Goal: Information Seeking & Learning: Learn about a topic

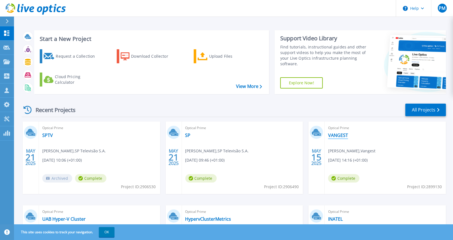
click at [343, 136] on link "VANGEST" at bounding box center [338, 135] width 20 height 6
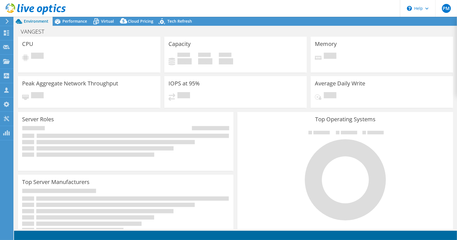
select select "EUFrankfurt"
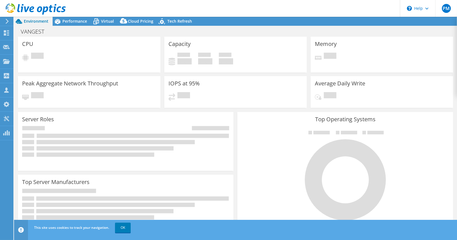
select select "EUR"
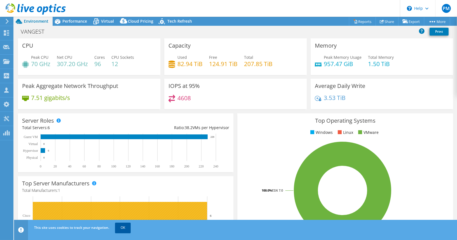
click at [120, 229] on link "OK" at bounding box center [123, 227] width 16 height 10
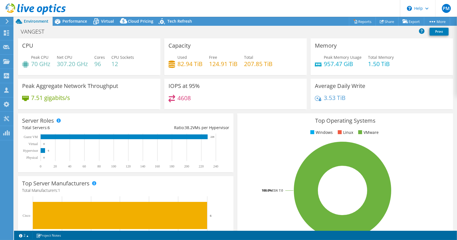
click at [232, 105] on div "4608" at bounding box center [235, 101] width 134 height 12
drag, startPoint x: 31, startPoint y: 64, endPoint x: 44, endPoint y: 68, distance: 13.6
click at [45, 68] on div "Peak CPU 70 GHz Net CPU 307.20 GHz Cores 96 CPU Sockets 12" at bounding box center [89, 63] width 134 height 18
click at [77, 19] on span "Performance" at bounding box center [74, 20] width 25 height 5
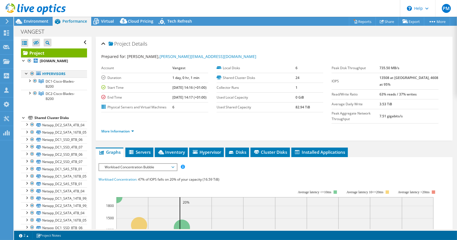
click at [28, 76] on div at bounding box center [27, 73] width 6 height 6
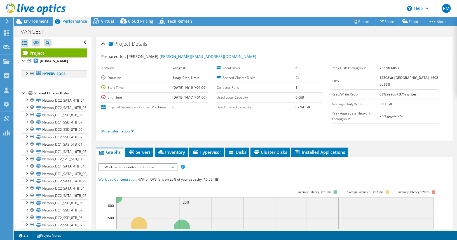
click at [25, 76] on div at bounding box center [27, 73] width 6 height 6
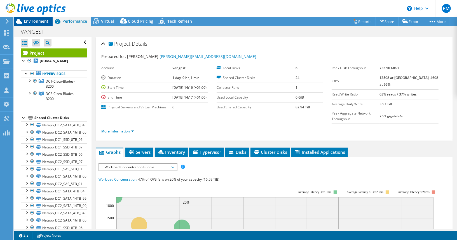
click at [41, 21] on span "Environment" at bounding box center [36, 20] width 25 height 5
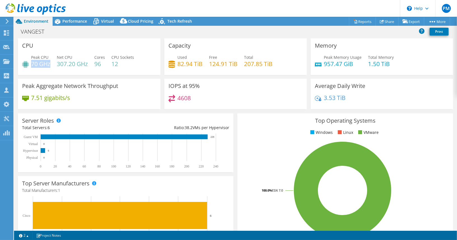
drag, startPoint x: 31, startPoint y: 62, endPoint x: 50, endPoint y: 64, distance: 18.5
click at [50, 64] on h4 "70 GHz" at bounding box center [40, 64] width 19 height 6
click at [32, 63] on h4 "70 GHz" at bounding box center [40, 64] width 19 height 6
drag, startPoint x: 32, startPoint y: 63, endPoint x: 50, endPoint y: 65, distance: 18.8
click at [50, 65] on h4 "70 GHz" at bounding box center [40, 64] width 19 height 6
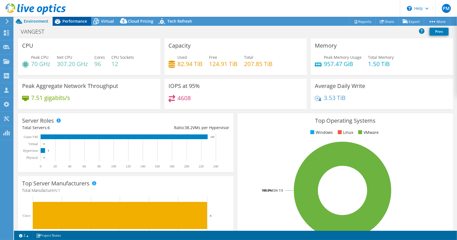
click at [68, 19] on span "Performance" at bounding box center [74, 20] width 25 height 5
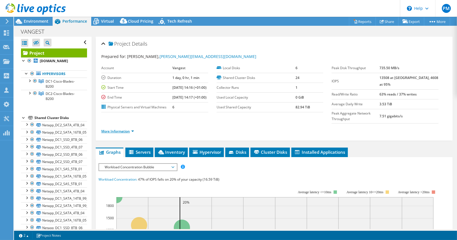
click at [119, 133] on link "More Information" at bounding box center [117, 131] width 33 height 5
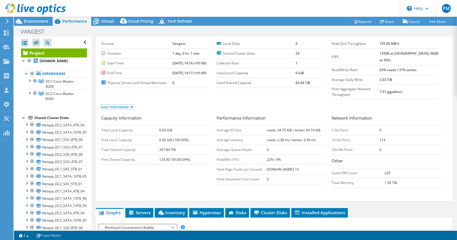
scroll to position [46, 0]
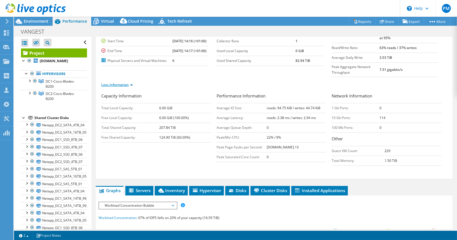
click at [131, 87] on link "Less Information" at bounding box center [117, 84] width 32 height 5
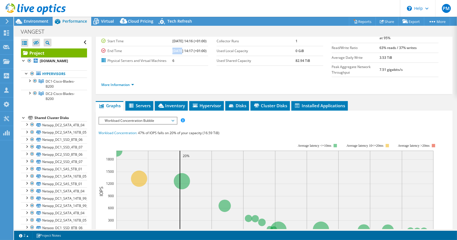
drag, startPoint x: 175, startPoint y: 57, endPoint x: 170, endPoint y: 51, distance: 7.1
click at [172, 56] on td "[DATE] 14:17 (+01:00)" at bounding box center [190, 51] width 36 height 10
drag, startPoint x: 175, startPoint y: 40, endPoint x: 166, endPoint y: 41, distance: 9.1
click at [166, 41] on tr "Start Time [DATE] 14:16 (+01:00)" at bounding box center [154, 41] width 107 height 10
drag, startPoint x: 175, startPoint y: 57, endPoint x: 163, endPoint y: 54, distance: 12.5
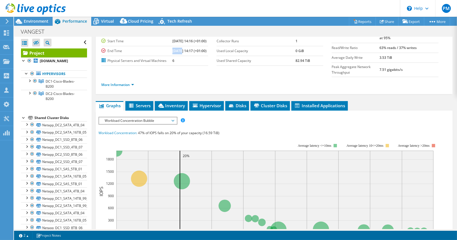
click at [165, 56] on tr "End Time [DATE] 14:17 (+01:00)" at bounding box center [154, 51] width 107 height 10
drag, startPoint x: 175, startPoint y: 40, endPoint x: 166, endPoint y: 57, distance: 18.3
click at [165, 41] on tr "Start Time [DATE] 14:16 (+01:00)" at bounding box center [154, 41] width 107 height 10
drag, startPoint x: 175, startPoint y: 55, endPoint x: 160, endPoint y: 58, distance: 14.5
click at [161, 56] on tr "End Time [DATE] 14:17 (+01:00)" at bounding box center [154, 51] width 107 height 10
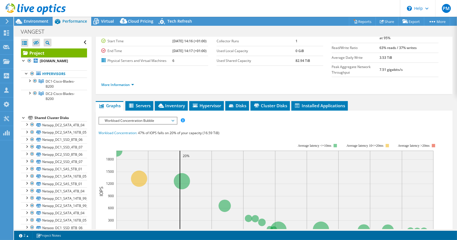
click at [201, 65] on td "6" at bounding box center [190, 61] width 36 height 10
click at [218, 66] on section "Account Vangest Duration 1 day, 0 hr, 1 min Start Time [DATE] 14:16 (+01:00) En…" at bounding box center [216, 41] width 230 height 49
click at [228, 66] on section "Account Vangest Duration 1 day, 0 hr, 1 min Start Time [DATE] 14:16 (+01:00) En…" at bounding box center [216, 41] width 230 height 49
click at [205, 65] on td "6" at bounding box center [190, 61] width 36 height 10
click at [44, 21] on span "Environment" at bounding box center [36, 20] width 25 height 5
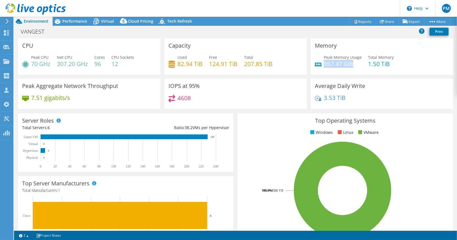
drag, startPoint x: 321, startPoint y: 63, endPoint x: 353, endPoint y: 63, distance: 32.2
click at [353, 63] on h4 "957.47 GiB" at bounding box center [343, 64] width 38 height 6
click at [322, 70] on div "Peak Memory Usage 957.47 GiB Total Memory 1.50 TiB" at bounding box center [382, 63] width 134 height 18
drag, startPoint x: 321, startPoint y: 63, endPoint x: 349, endPoint y: 61, distance: 28.0
click at [349, 61] on h4 "957.47 GiB" at bounding box center [343, 64] width 38 height 6
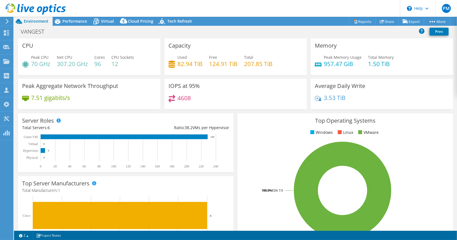
click at [327, 70] on div "Peak Memory Usage 957.47 GiB Total Memory 1.50 TiB" at bounding box center [382, 63] width 134 height 18
drag, startPoint x: 322, startPoint y: 64, endPoint x: 350, endPoint y: 65, distance: 27.4
click at [350, 65] on h4 "957.47 GiB" at bounding box center [343, 64] width 38 height 6
click at [355, 64] on h4 "957.47 GiB" at bounding box center [343, 64] width 38 height 6
drag, startPoint x: 177, startPoint y: 96, endPoint x: 193, endPoint y: 100, distance: 16.9
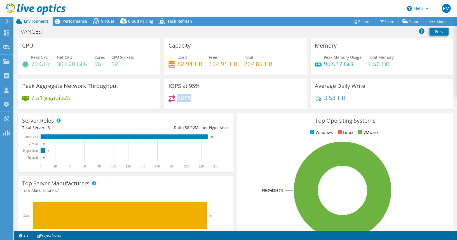
click at [193, 100] on div "4608" at bounding box center [235, 101] width 134 height 12
click at [192, 98] on div "4608" at bounding box center [235, 101] width 134 height 12
drag, startPoint x: 322, startPoint y: 98, endPoint x: 347, endPoint y: 101, distance: 25.9
click at [347, 101] on div "3.53 TiB" at bounding box center [382, 101] width 134 height 12
click at [349, 100] on div "3.53 TiB" at bounding box center [382, 101] width 134 height 12
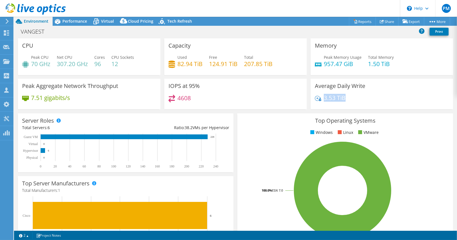
drag, startPoint x: 322, startPoint y: 96, endPoint x: 345, endPoint y: 98, distance: 22.8
click at [345, 98] on div "3.53 TiB" at bounding box center [382, 101] width 134 height 12
drag, startPoint x: 323, startPoint y: 98, endPoint x: 347, endPoint y: 100, distance: 24.4
click at [347, 100] on div "3.53 TiB" at bounding box center [382, 101] width 134 height 12
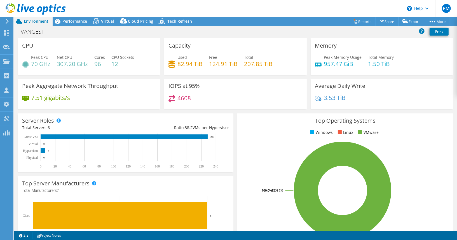
click at [351, 100] on div "3.53 TiB" at bounding box center [382, 101] width 134 height 12
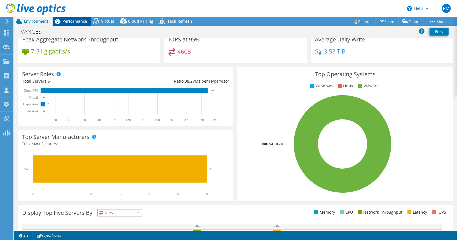
click at [72, 23] on span "Performance" at bounding box center [74, 20] width 25 height 5
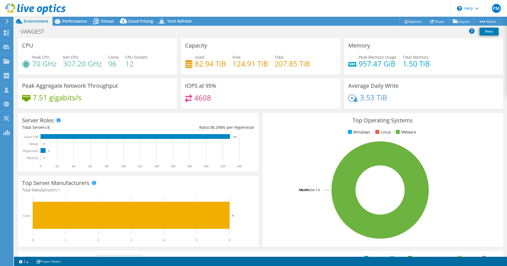
select select "EUFrankfurt"
select select "EUR"
